Goal: Navigation & Orientation: Find specific page/section

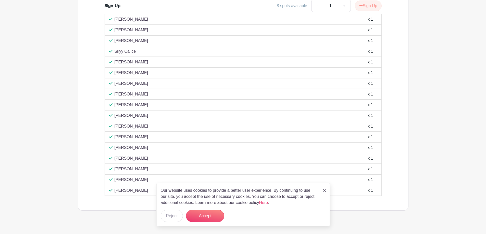
scroll to position [330, 0]
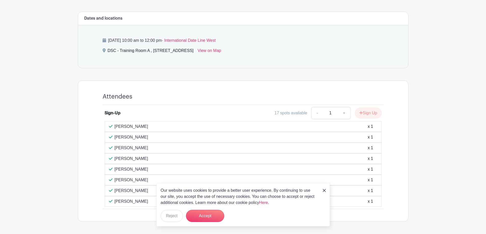
scroll to position [234, 0]
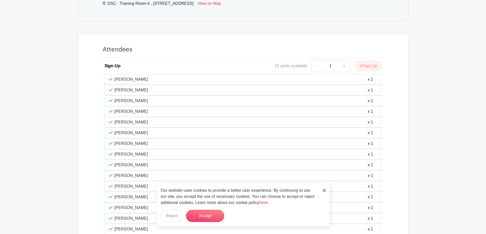
scroll to position [217, 0]
